Goal: Navigation & Orientation: Understand site structure

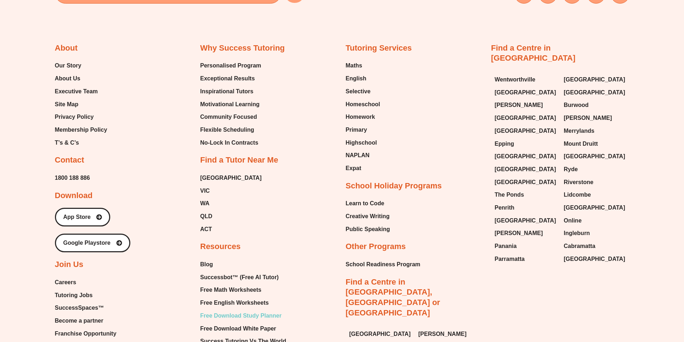
scroll to position [3233, 0]
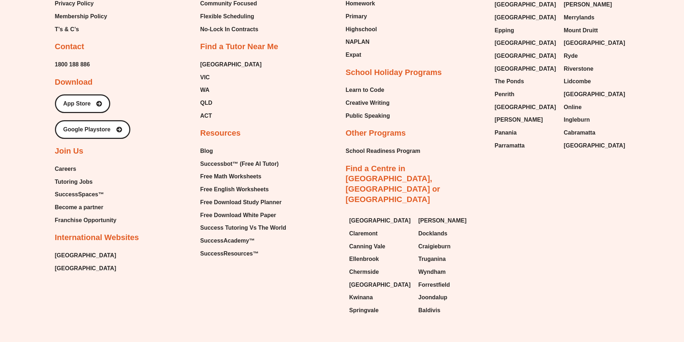
click at [31, 48] on div "Email Instagram Facebook Youtube Tumblr Linkedin About Our Story About Us Execu…" at bounding box center [342, 56] width 684 height 588
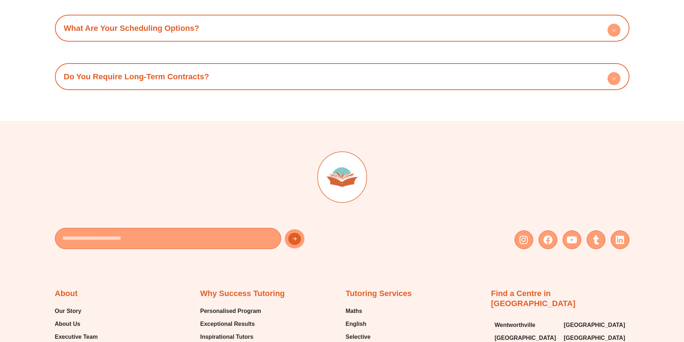
scroll to position [0, 0]
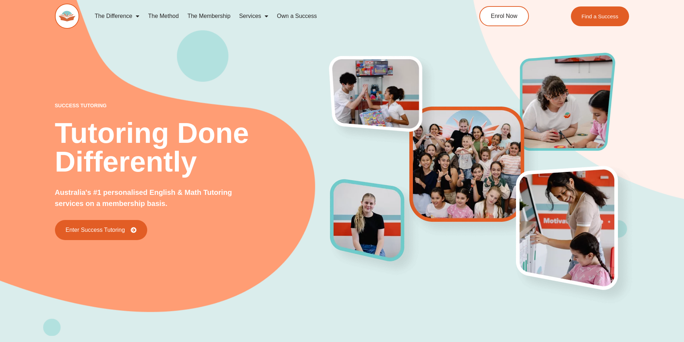
click at [248, 89] on div "success tutoring Tutoring Done Differently Australia's #1 personalised English …" at bounding box center [342, 156] width 574 height 359
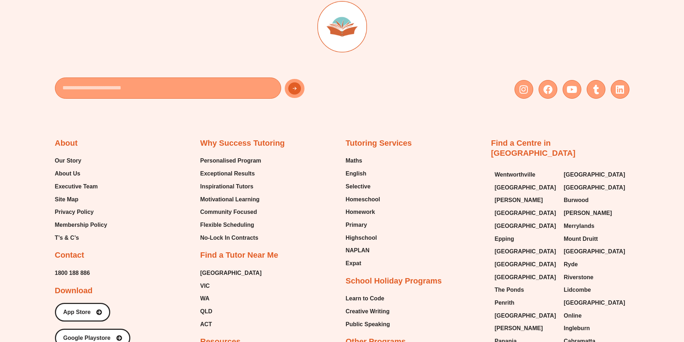
scroll to position [3018, 0]
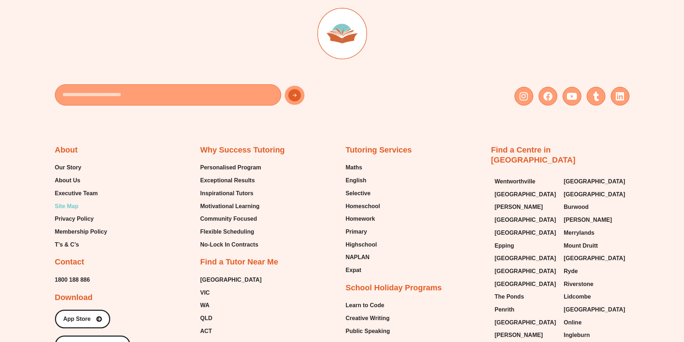
click at [67, 201] on span "Site Map" at bounding box center [67, 206] width 24 height 11
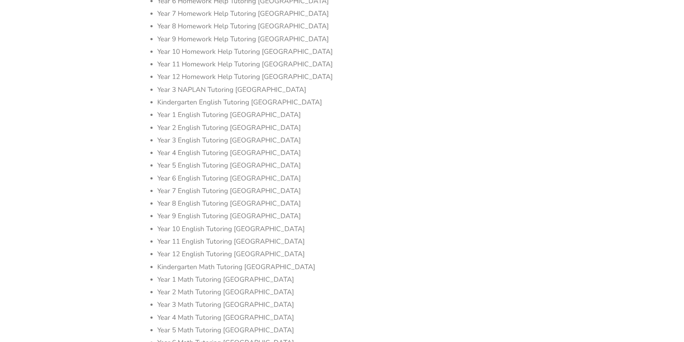
scroll to position [79188, 0]
